Goal: Use online tool/utility: Utilize a website feature to perform a specific function

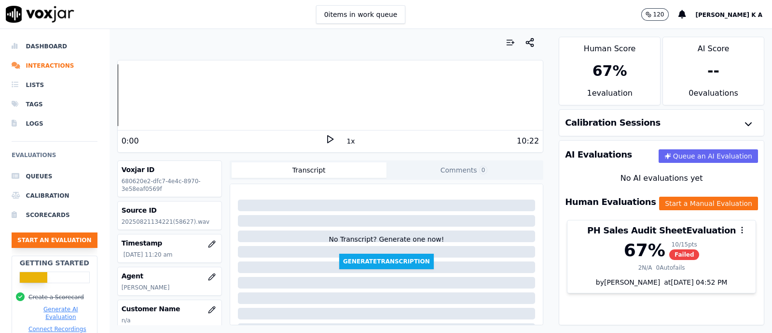
click at [72, 236] on button "Start an Evaluation" at bounding box center [55, 239] width 86 height 15
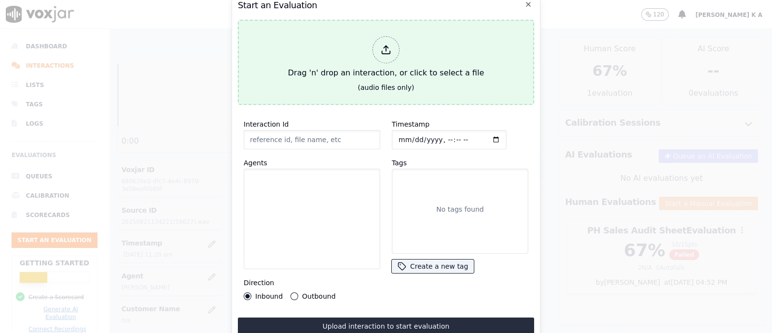
click at [386, 50] on div at bounding box center [386, 49] width 27 height 27
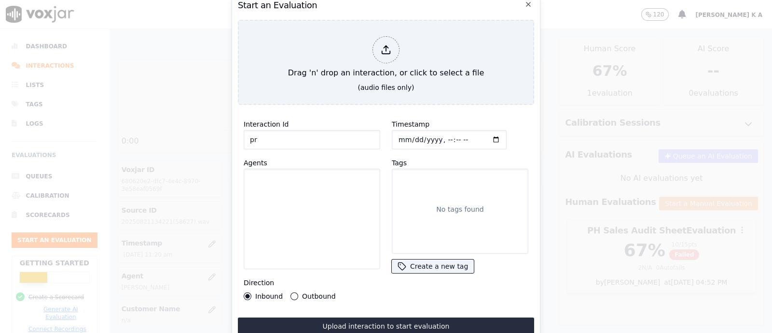
type input "p"
click at [153, 97] on div at bounding box center [386, 166] width 772 height 333
click at [286, 286] on div "Direction Inbound Outbound" at bounding box center [312, 288] width 137 height 23
click at [297, 292] on div "Outbound" at bounding box center [313, 296] width 45 height 8
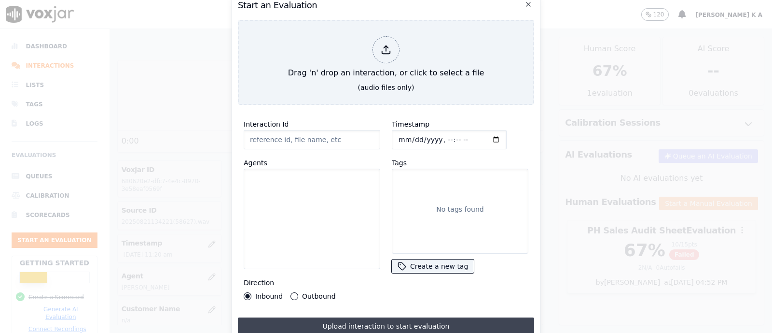
click at [401, 320] on button "Upload interaction to start evaluation" at bounding box center [386, 325] width 296 height 17
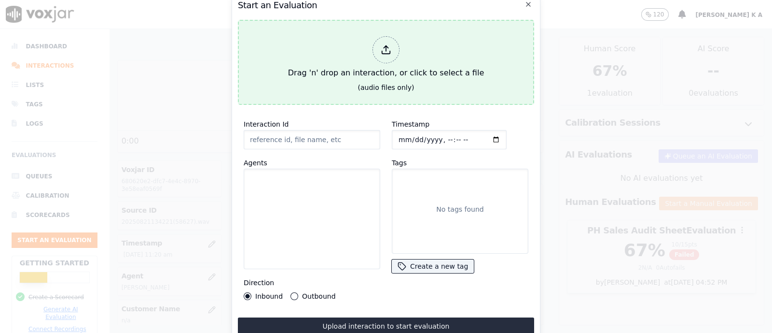
click at [396, 43] on div at bounding box center [386, 49] width 27 height 27
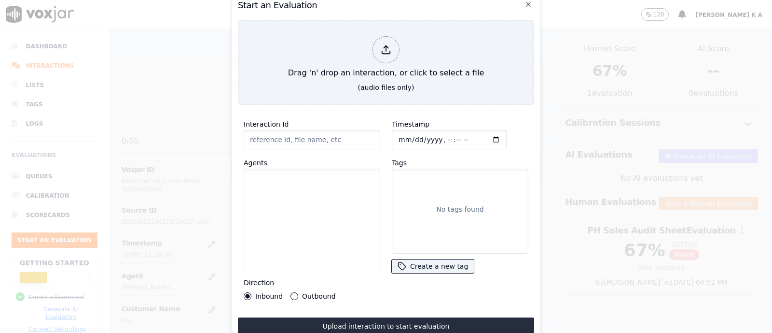
click at [183, 149] on div at bounding box center [386, 166] width 772 height 333
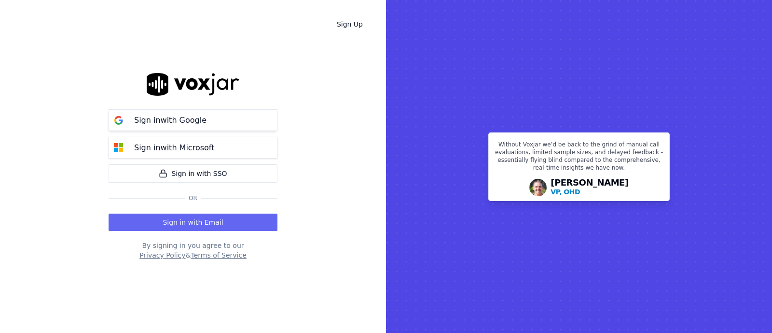
click at [178, 116] on p "Sign in with Google" at bounding box center [170, 120] width 72 height 12
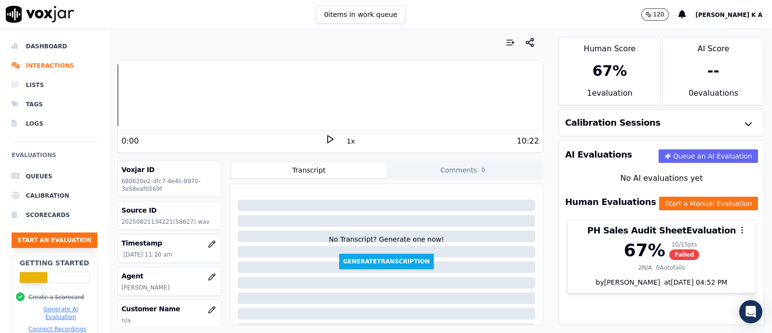
click at [75, 238] on button "Start an Evaluation" at bounding box center [55, 239] width 86 height 15
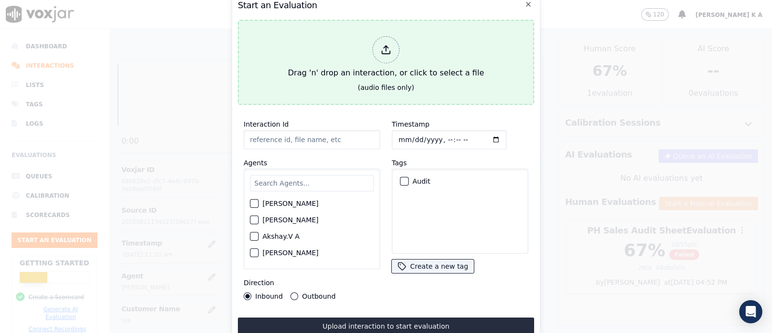
click at [390, 44] on icon at bounding box center [386, 49] width 11 height 11
